Goal: Book appointment/travel/reservation

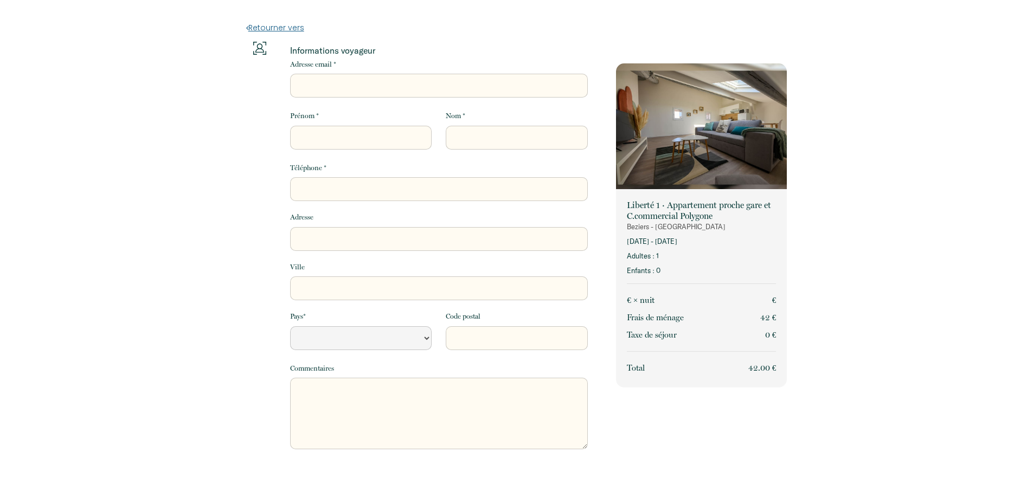
select select "Default select example"
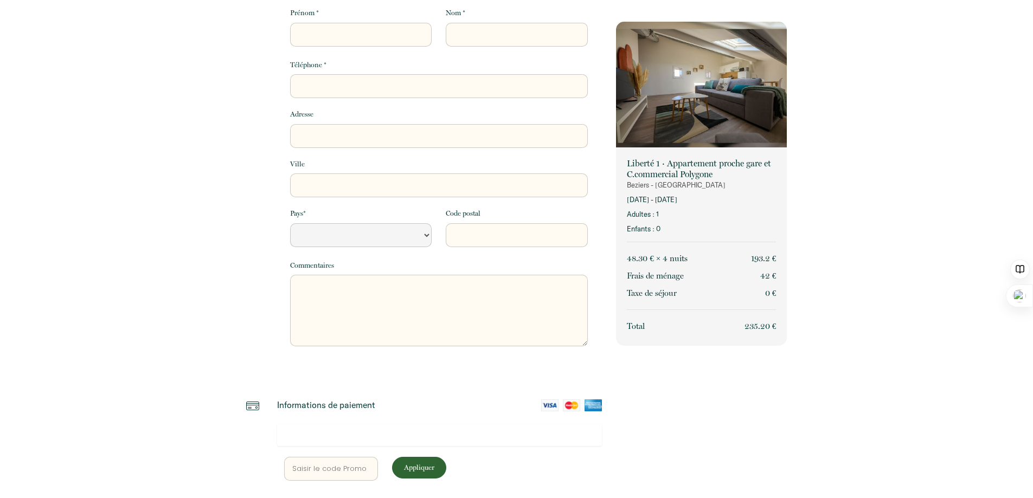
scroll to position [191, 0]
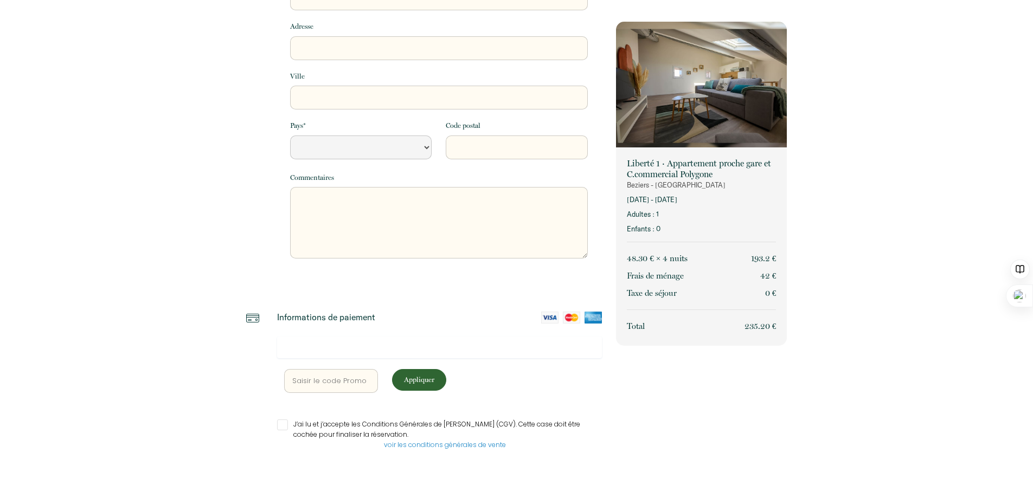
click at [329, 379] on input "text" at bounding box center [331, 381] width 94 height 24
type input "3"
select select "Default select example"
type input "34"
select select "Default select example"
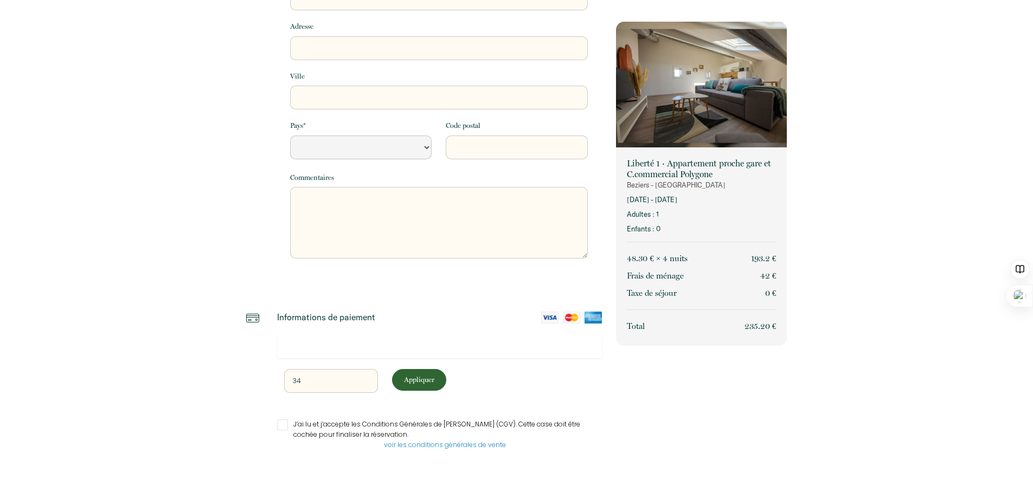
type input "345"
select select "Default select example"
type input "3450"
select select "Default select example"
type input "34500"
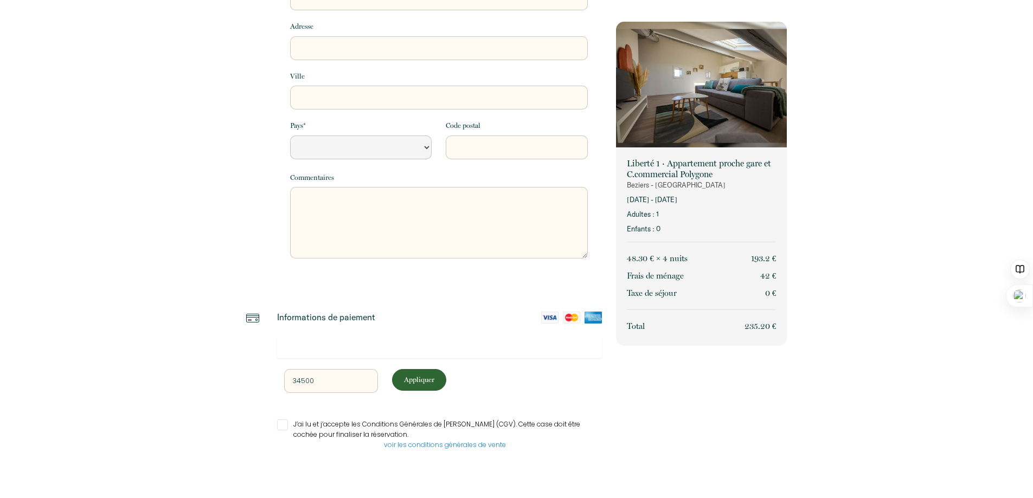
select select "Default select example"
type input "34500B"
select select "Default select example"
type input "34500Be"
select select "Default select example"
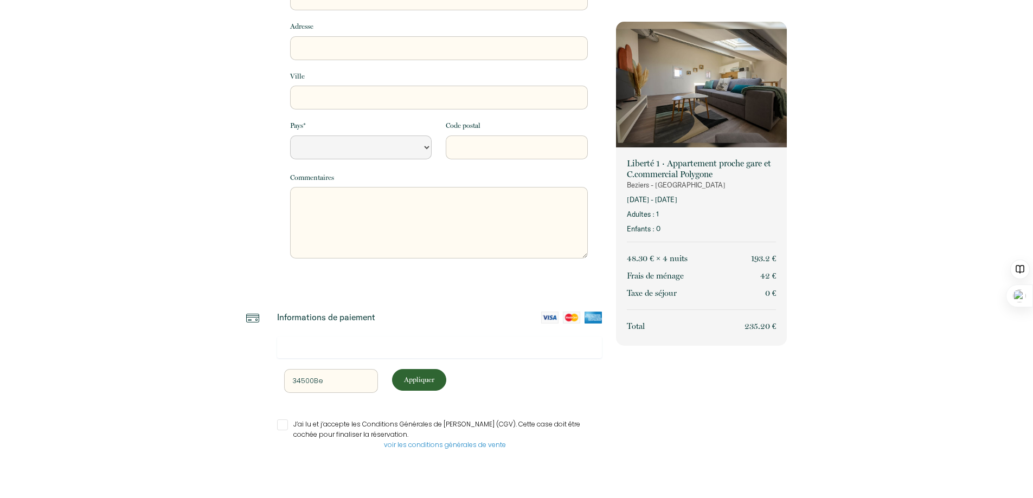
type input "34500Bez"
select select "Default select example"
type input "34500Bezi"
select select "Default select example"
type input "34500Bezie"
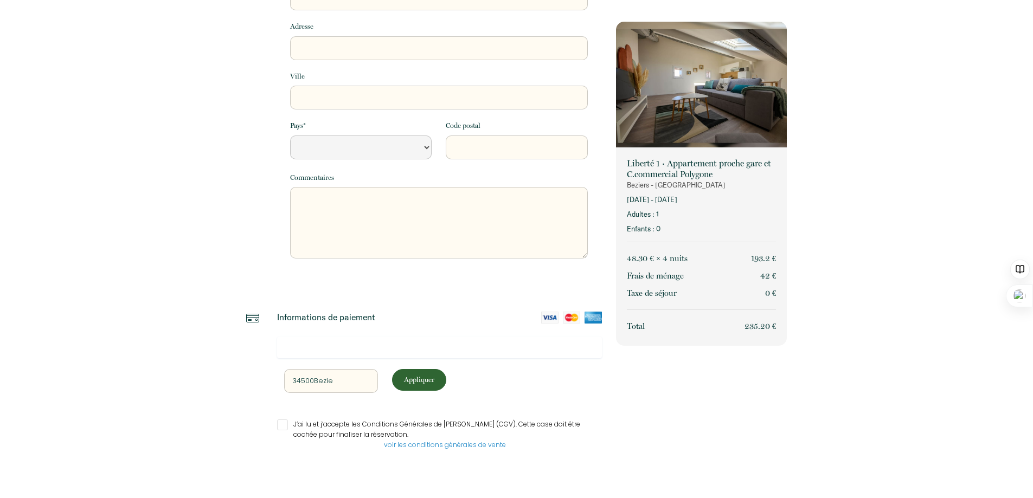
select select "Default select example"
type input "34500Bezier"
select select "Default select example"
type input "34500Beziers"
select select "Default select example"
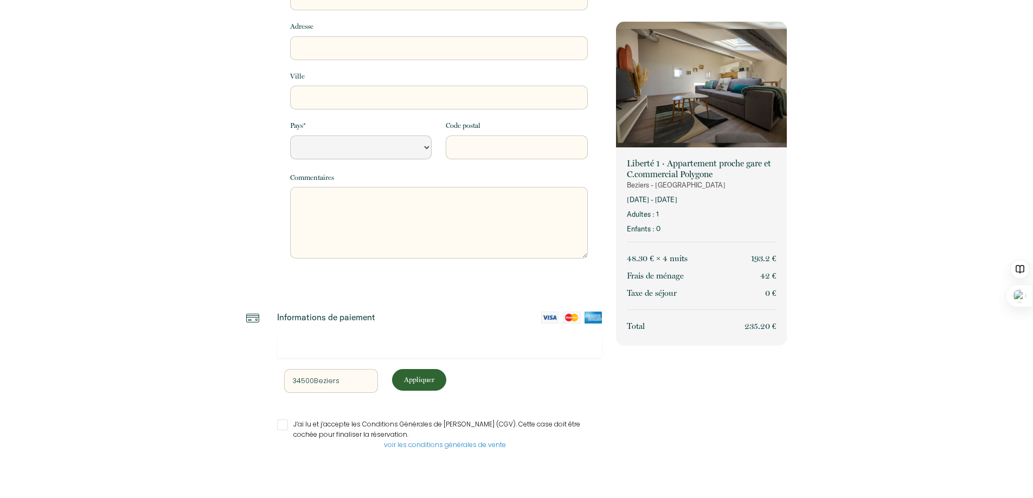
type input "34500Beziers"
click at [409, 382] on p "Appliquer" at bounding box center [419, 380] width 47 height 10
select select "Default select example"
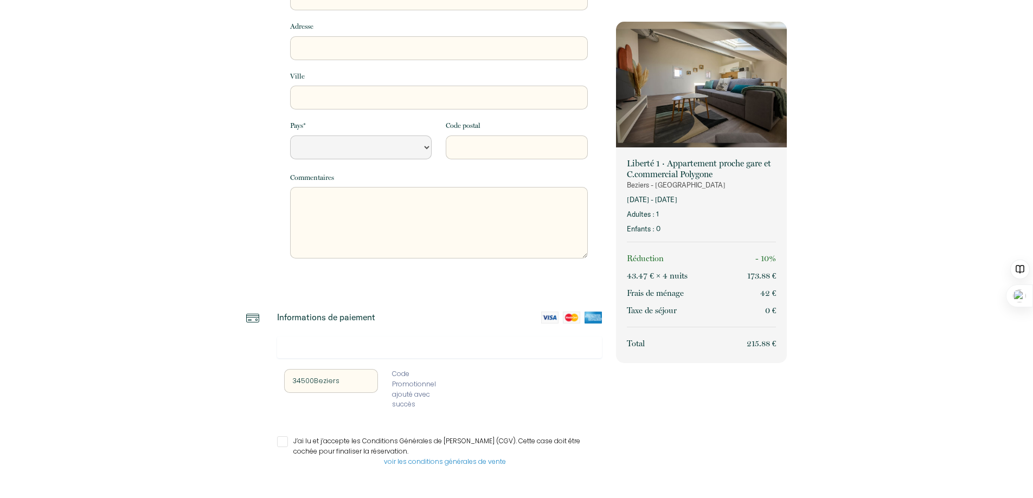
scroll to position [0, 0]
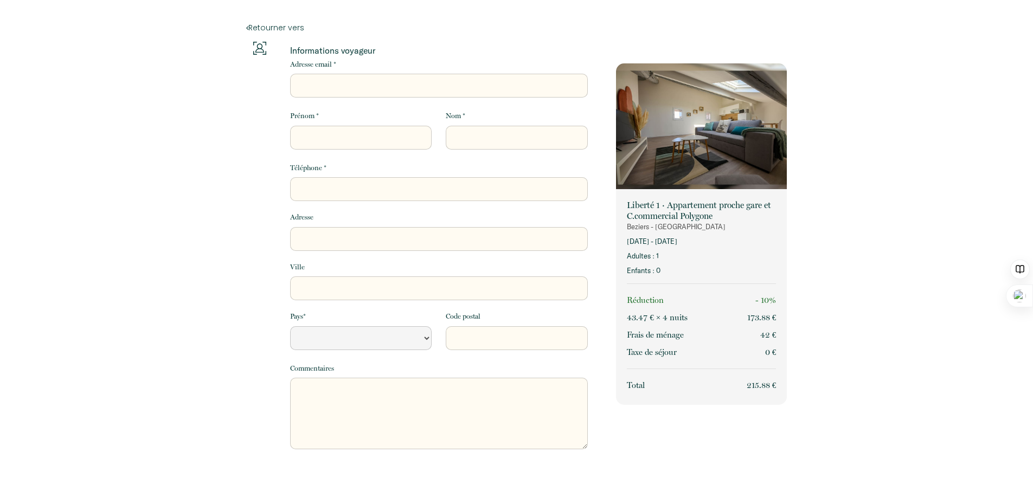
click at [333, 87] on input "Adresse email *" at bounding box center [439, 86] width 298 height 24
type input "[EMAIL_ADDRESS][DOMAIN_NAME]"
type input "[PERSON_NAME]"
type input "Van de Poll"
type input "0647923927"
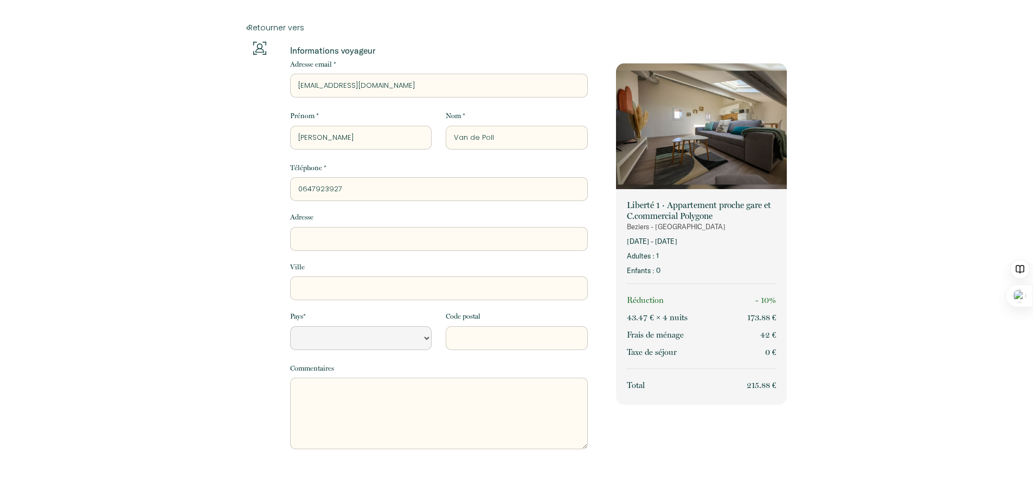
type input "[STREET_ADDRESS]"
type input "SOUBES"
select select "FR"
type input "34700"
click at [345, 139] on input "[PERSON_NAME]" at bounding box center [360, 138] width 141 height 24
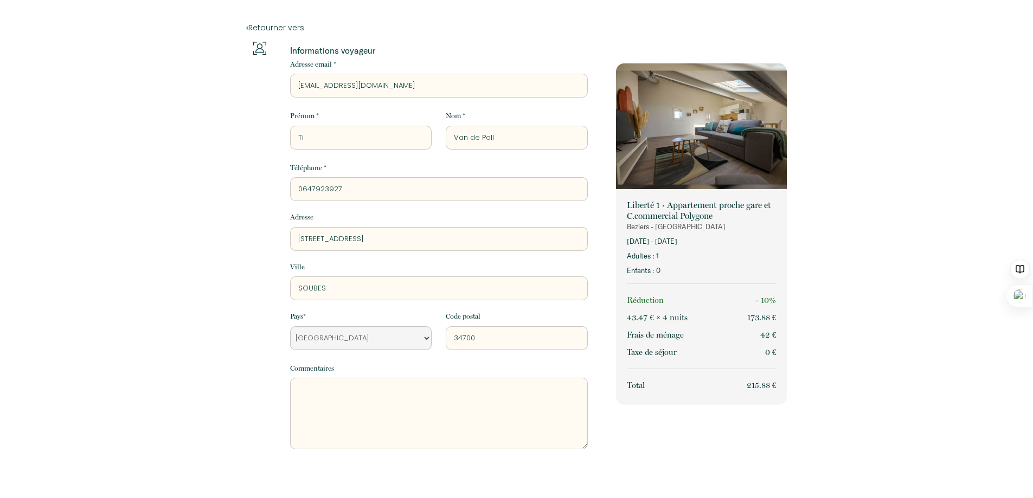
type input "[PERSON_NAME]"
click at [258, 138] on div at bounding box center [261, 259] width 30 height 435
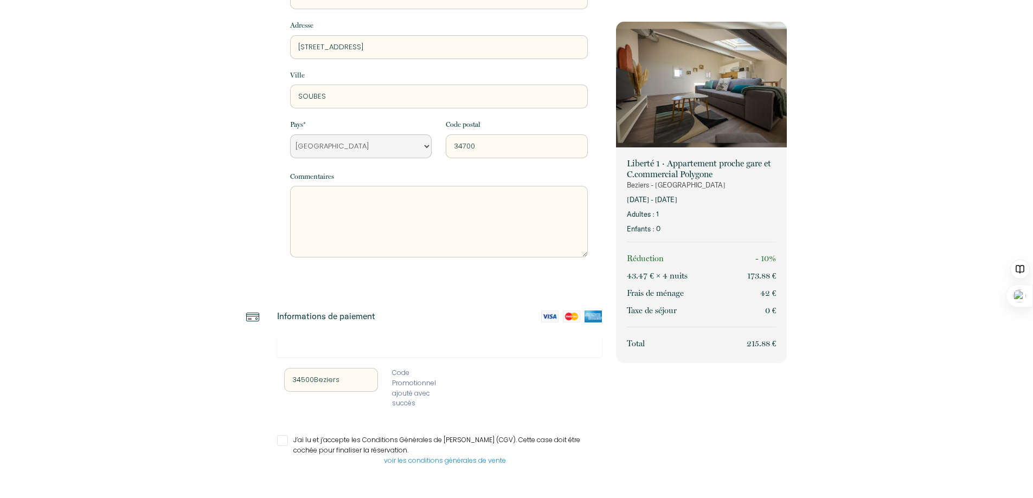
scroll to position [208, 0]
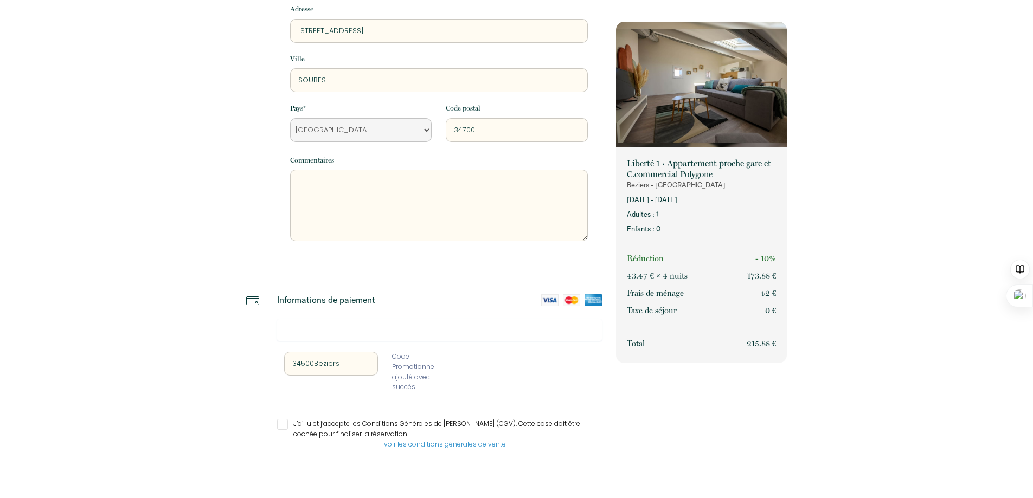
click at [351, 324] on div at bounding box center [439, 330] width 325 height 22
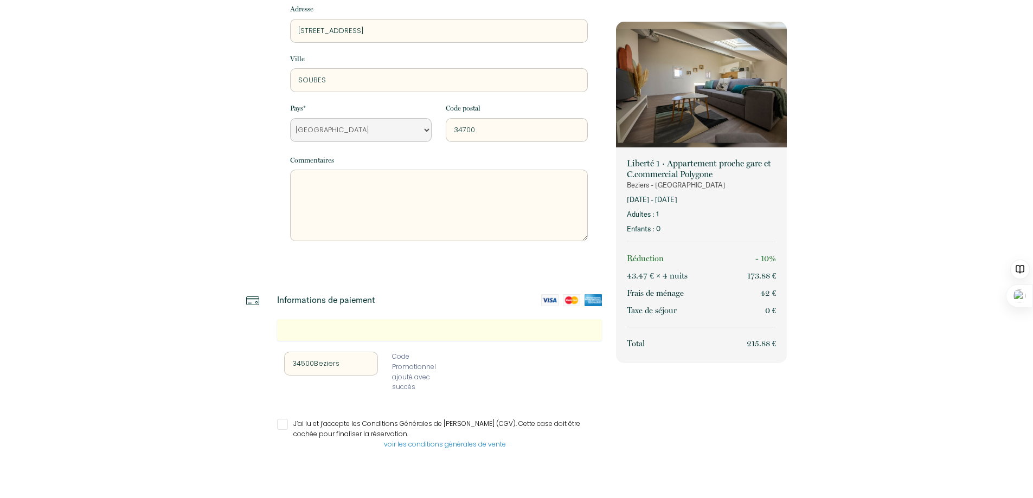
click at [281, 422] on input "J’ai lu et j’accepte les Conditions Générales de [PERSON_NAME] (CGV). Cette cas…" at bounding box center [439, 424] width 325 height 11
checkbox input "true"
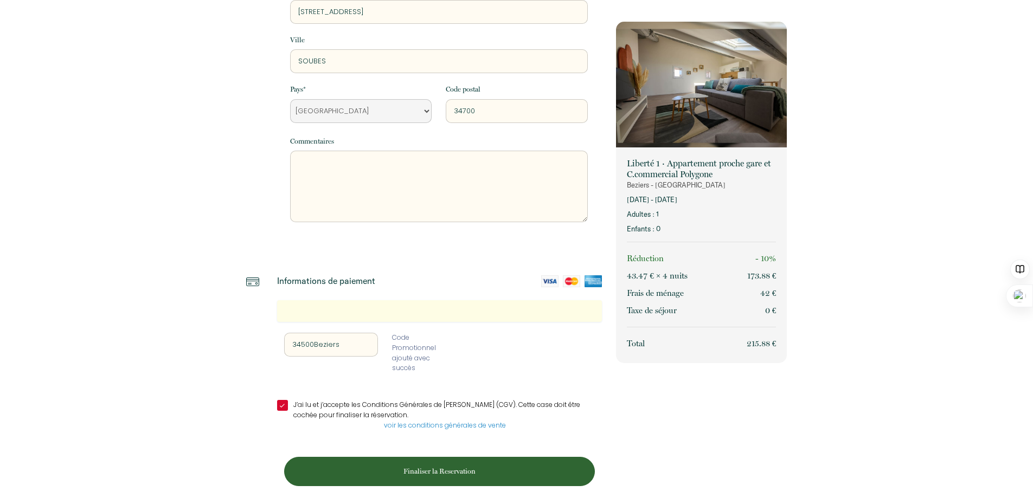
scroll to position [237, 0]
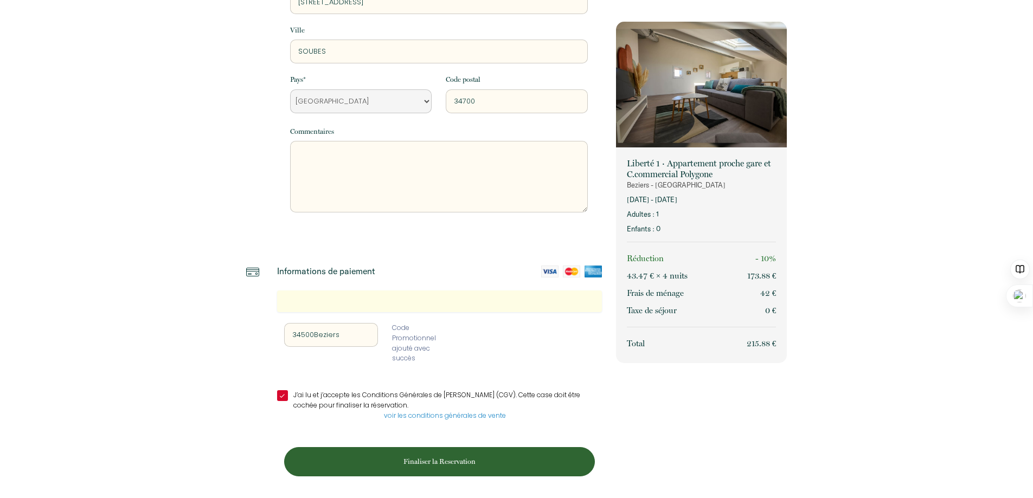
click at [416, 459] on p "Finaliser la Reservation" at bounding box center [439, 461] width 303 height 10
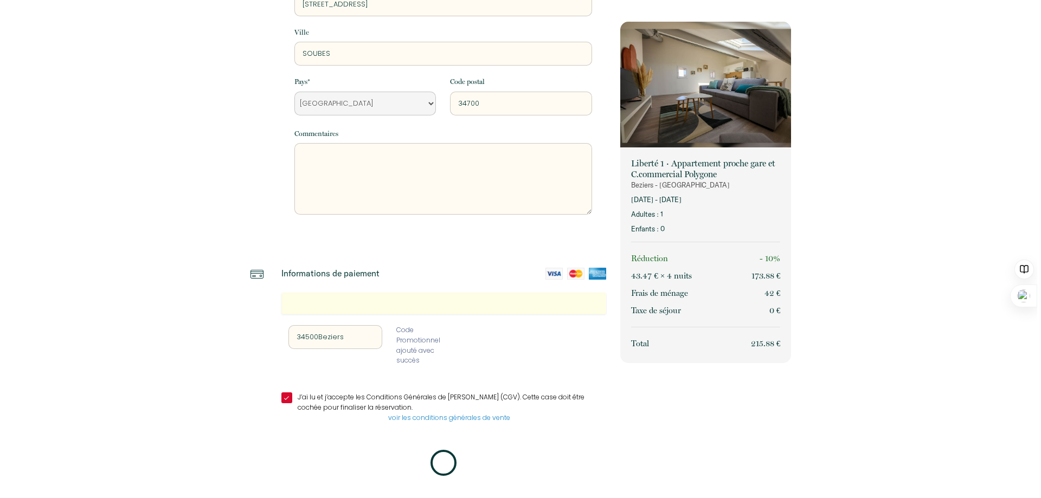
scroll to position [0, 0]
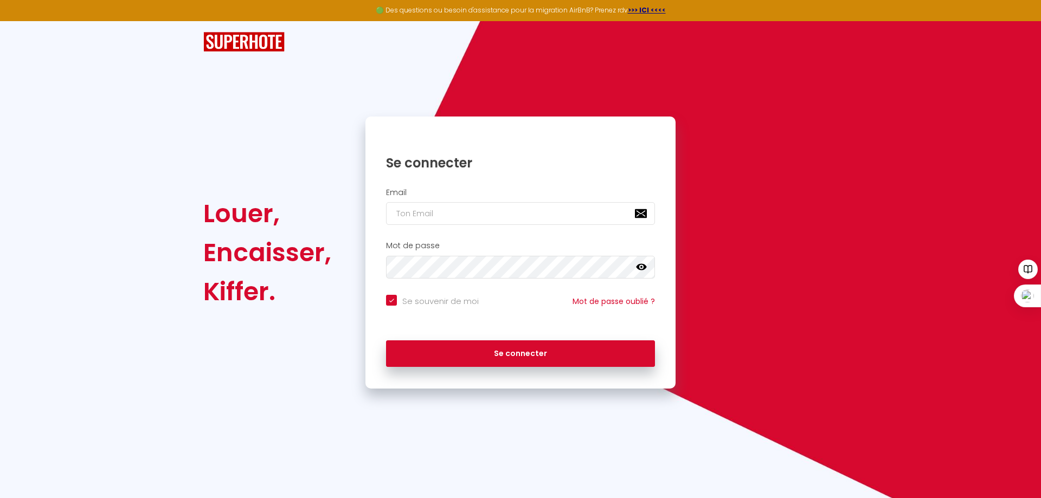
checkbox input "true"
